Goal: Task Accomplishment & Management: Complete application form

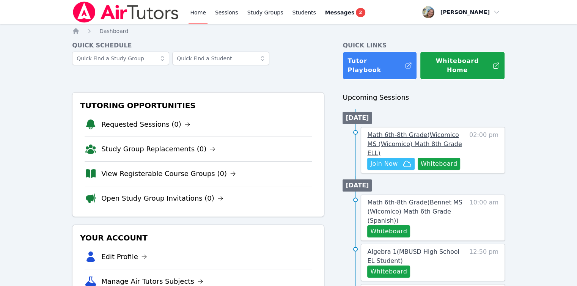
click at [385, 141] on link "Math 6th-8th Grade ( Wicomico MS (Wicomico) Math 8th Grade ELL )" at bounding box center [416, 143] width 98 height 27
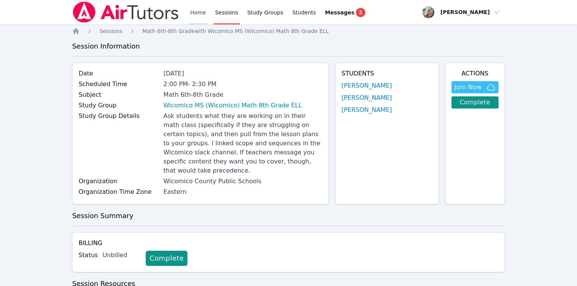
click at [201, 16] on link "Home" at bounding box center [198, 12] width 19 height 24
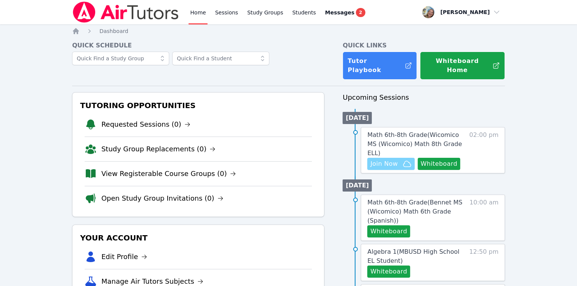
click at [402, 158] on button "Join Now" at bounding box center [390, 164] width 47 height 12
click at [412, 131] on span "Math 6th-8th Grade ( Wicomico MS (Wicomico) Math 8th Grade ELL )" at bounding box center [414, 143] width 94 height 25
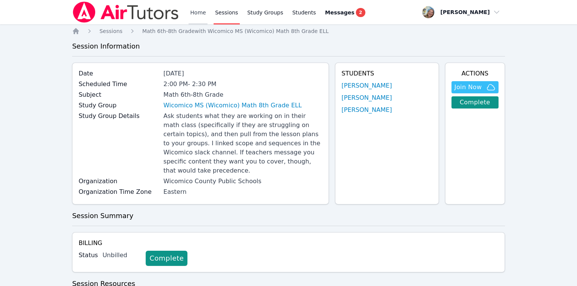
click at [194, 17] on link "Home" at bounding box center [198, 12] width 19 height 24
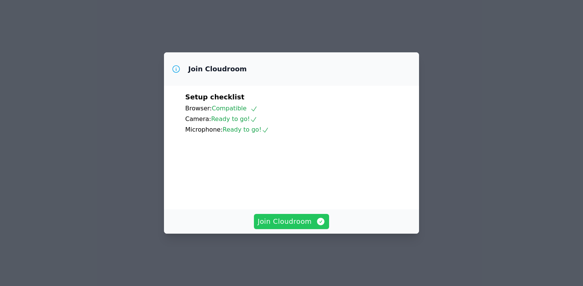
click at [295, 227] on span "Join Cloudroom" at bounding box center [292, 221] width 68 height 11
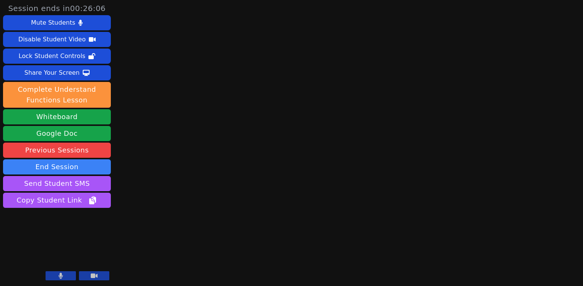
click at [66, 273] on button at bounding box center [61, 275] width 30 height 9
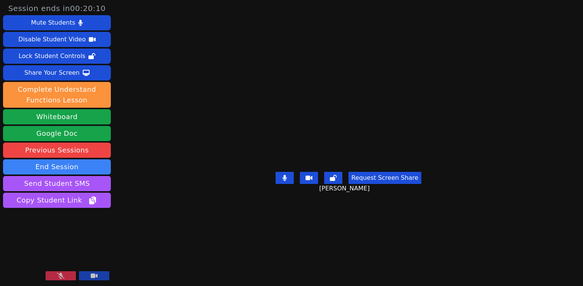
click at [58, 277] on icon at bounding box center [61, 276] width 8 height 6
click at [287, 184] on button at bounding box center [284, 178] width 18 height 12
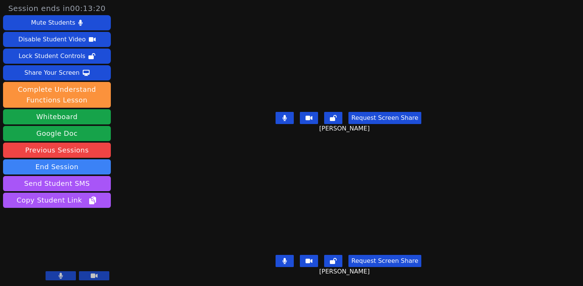
click at [283, 257] on button at bounding box center [284, 261] width 18 height 12
click at [283, 258] on icon at bounding box center [285, 261] width 8 height 6
click at [286, 258] on icon at bounding box center [285, 261] width 8 height 6
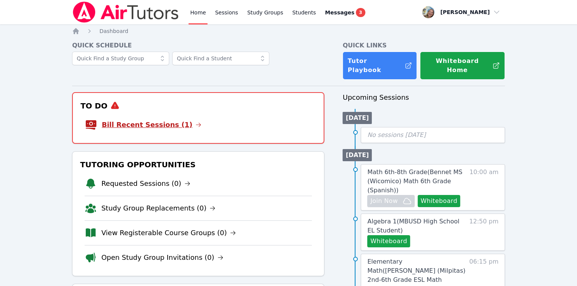
click at [131, 119] on link "Bill Recent Sessions (1)" at bounding box center [152, 124] width 100 height 11
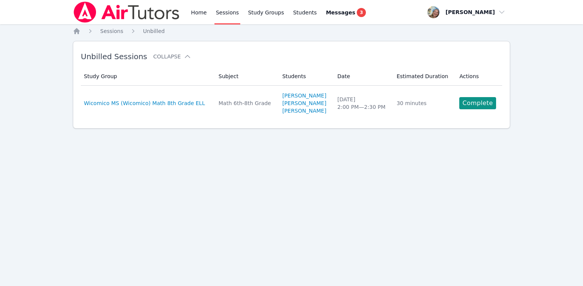
click at [469, 106] on link "Complete" at bounding box center [477, 103] width 36 height 12
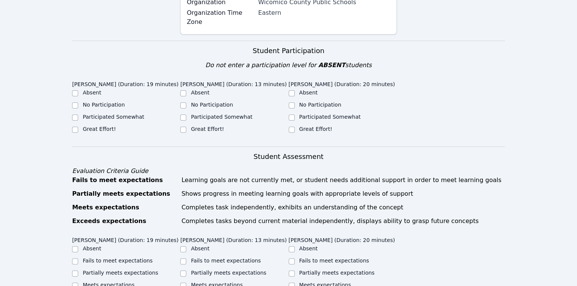
scroll to position [228, 0]
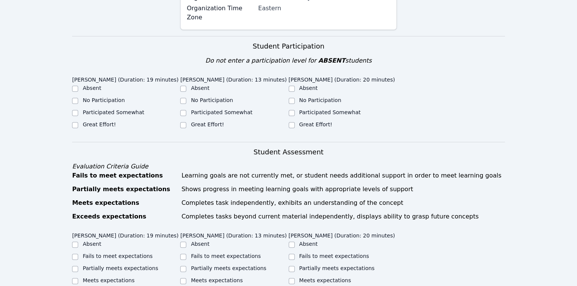
click at [119, 109] on label "Participated Somewhat" at bounding box center [113, 112] width 61 height 6
click at [78, 110] on input "Participated Somewhat" at bounding box center [75, 113] width 6 height 6
checkbox input "true"
click at [196, 109] on label "Participated Somewhat" at bounding box center [221, 112] width 61 height 6
click at [186, 110] on input "Participated Somewhat" at bounding box center [183, 113] width 6 height 6
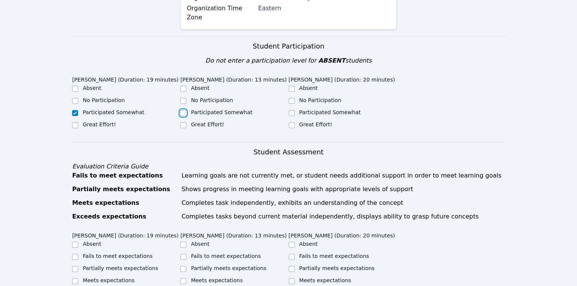
checkbox input "true"
click at [329, 109] on label "Participated Somewhat" at bounding box center [329, 112] width 61 height 6
click at [295, 110] on input "Participated Somewhat" at bounding box center [292, 113] width 6 height 6
checkbox input "true"
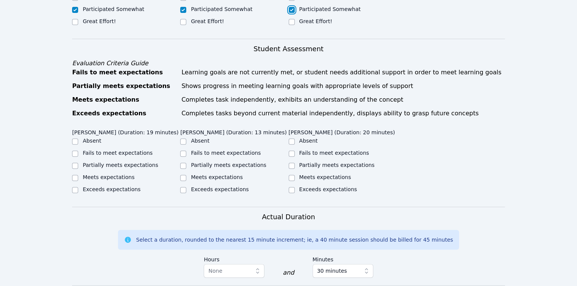
scroll to position [379, 0]
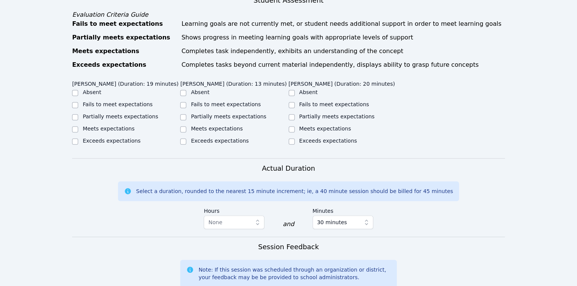
click at [316, 101] on label "Fails to meet expectations" at bounding box center [334, 104] width 70 height 6
click at [295, 102] on input "Fails to meet expectations" at bounding box center [292, 105] width 6 height 6
checkbox input "true"
drag, startPoint x: 208, startPoint y: 78, endPoint x: 137, endPoint y: 90, distance: 71.9
click at [208, 101] on label "Fails to meet expectations" at bounding box center [226, 104] width 70 height 6
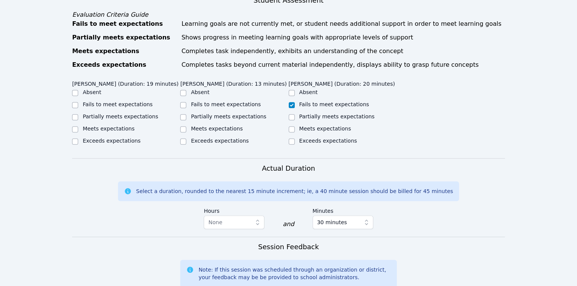
click at [126, 113] on div "Partially meets expectations" at bounding box center [126, 117] width 108 height 9
click at [123, 113] on label "Partially meets expectations" at bounding box center [120, 116] width 75 height 6
click at [78, 114] on input "Partially meets expectations" at bounding box center [75, 117] width 6 height 6
checkbox input "true"
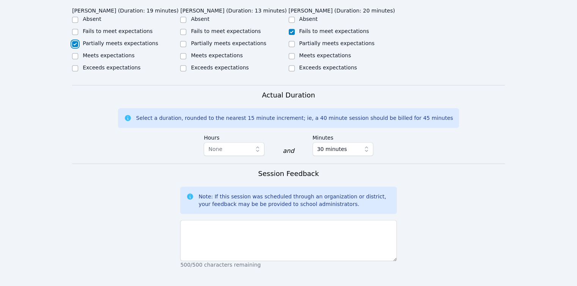
scroll to position [531, 0]
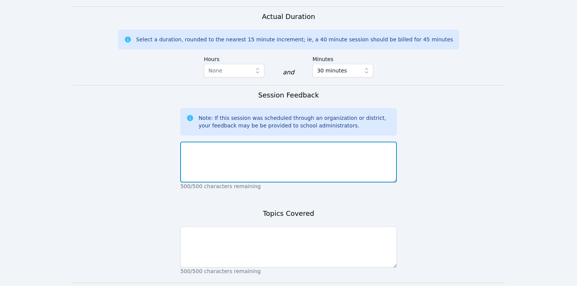
click at [233, 152] on textarea at bounding box center [288, 161] width 216 height 41
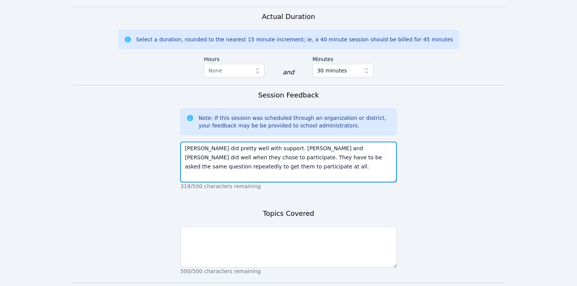
type textarea "Jayden did pretty well with support. Youmee and Benson did well when they chose…"
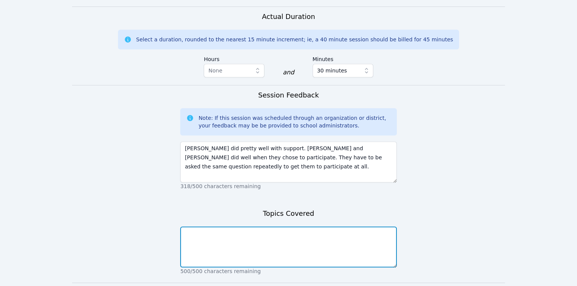
click at [266, 226] on textarea at bounding box center [288, 246] width 216 height 41
type textarea "dilations"
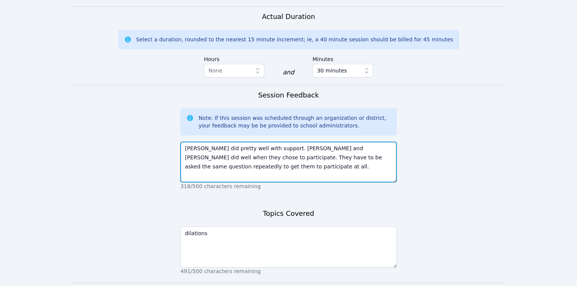
click at [247, 141] on textarea "Jayden did pretty well with support. Youmee and Benson did well when they chose…" at bounding box center [288, 161] width 216 height 41
click at [243, 143] on textarea "Jayden did pretty well with support. Youmee and Benson did well when they chose…" at bounding box center [288, 161] width 216 height 41
type textarea "Jayden did pretty well with support. Youmee and Benson did well when they chose…"
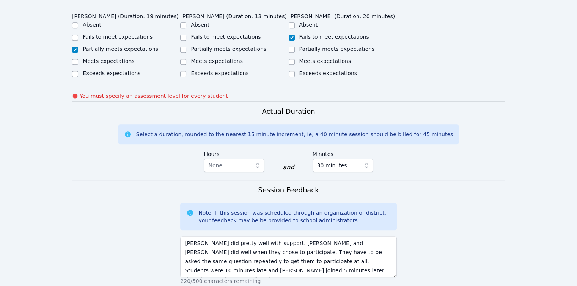
scroll to position [352, 0]
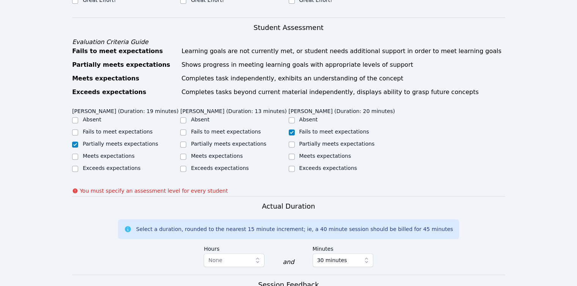
click at [212, 141] on label "Partially meets expectations" at bounding box center [228, 144] width 75 height 6
click at [186, 141] on input "Partially meets expectations" at bounding box center [183, 144] width 6 height 6
checkbox input "true"
click at [213, 129] on label "Fails to meet expectations" at bounding box center [226, 132] width 70 height 6
click at [186, 129] on input "Fails to meet expectations" at bounding box center [183, 132] width 6 height 6
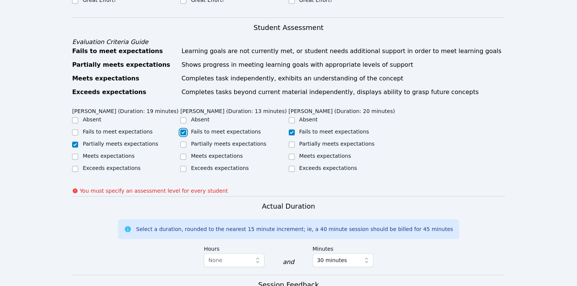
checkbox input "true"
checkbox input "false"
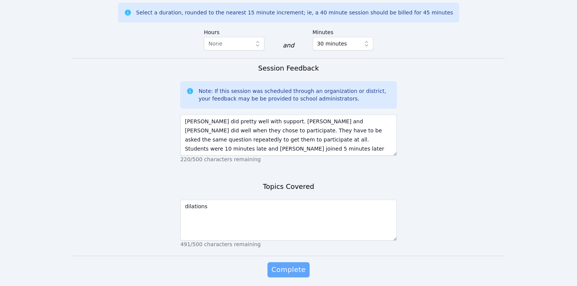
click at [299, 264] on span "Complete" at bounding box center [288, 269] width 34 height 11
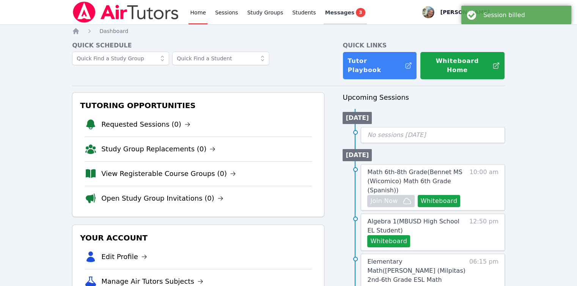
click at [340, 9] on div "Messages 3" at bounding box center [345, 12] width 40 height 9
